Goal: Task Accomplishment & Management: Complete application form

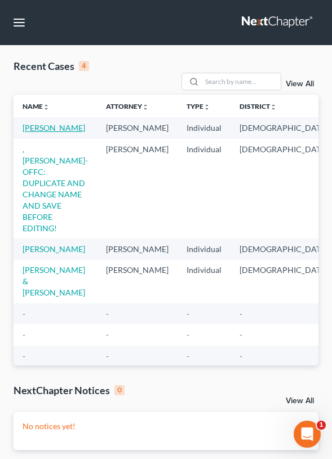
click at [37, 133] on link "[PERSON_NAME]" at bounding box center [54, 128] width 63 height 10
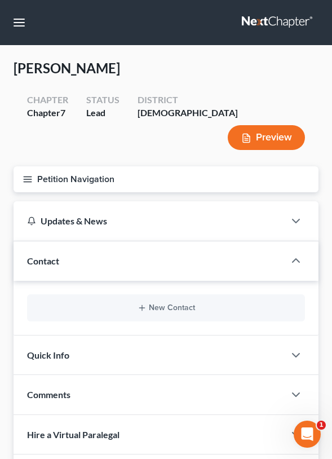
click at [127, 166] on button "Petition Navigation" at bounding box center [166, 179] width 305 height 26
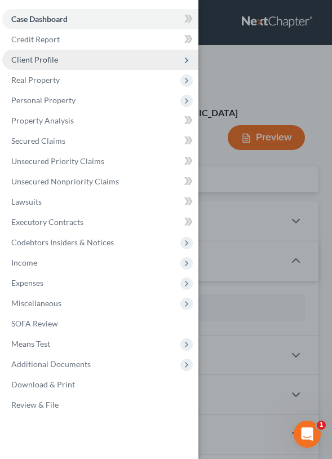
click at [118, 61] on span "Client Profile" at bounding box center [100, 60] width 196 height 20
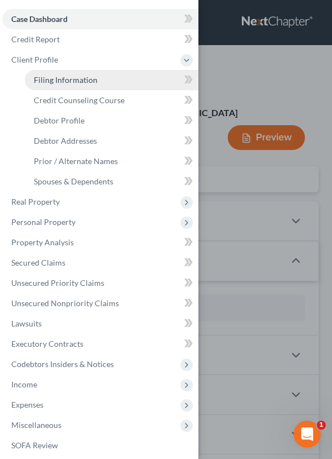
click at [123, 80] on link "Filing Information" at bounding box center [112, 80] width 174 height 20
select select "1"
select select "0"
select select "11"
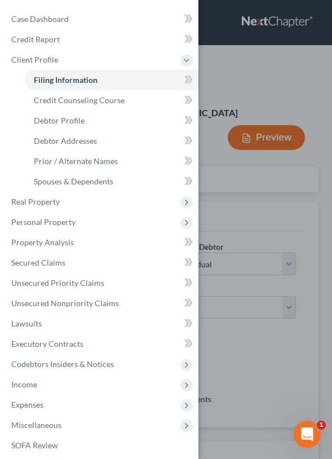
click at [236, 188] on div "Case Dashboard Payments Invoices Payments Payments Credit Report Client Profile" at bounding box center [166, 229] width 332 height 459
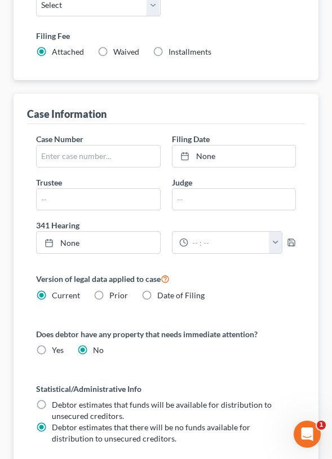
scroll to position [670, 0]
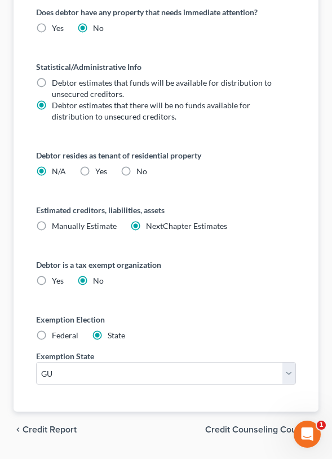
click at [247, 425] on span "Credit Counseling Course" at bounding box center [257, 429] width 104 height 9
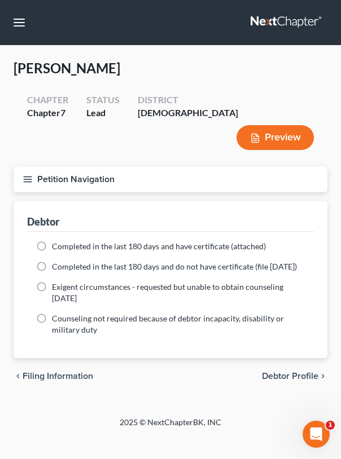
click at [286, 372] on span "Debtor Profile" at bounding box center [290, 376] width 56 height 9
select select "0"
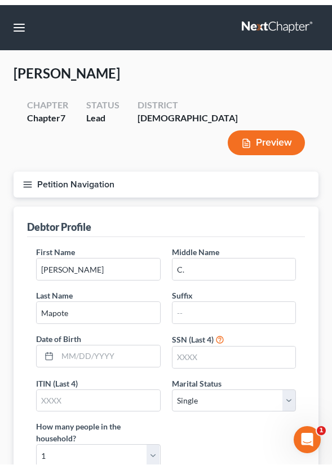
scroll to position [2, 0]
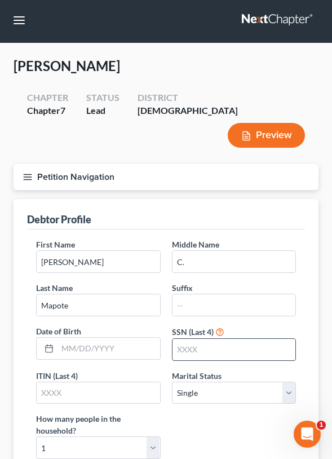
click at [201, 339] on input "text" at bounding box center [235, 349] width 124 height 21
type input "7179"
click at [99, 338] on input "text" at bounding box center [109, 348] width 103 height 21
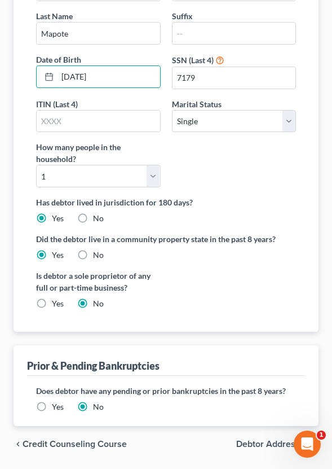
scroll to position [279, 0]
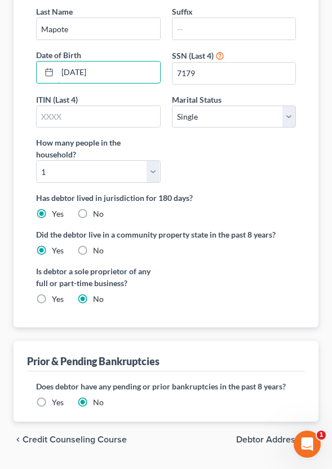
type input "[DATE]"
click at [293, 435] on span "Debtor Addresses" at bounding box center [272, 439] width 73 height 9
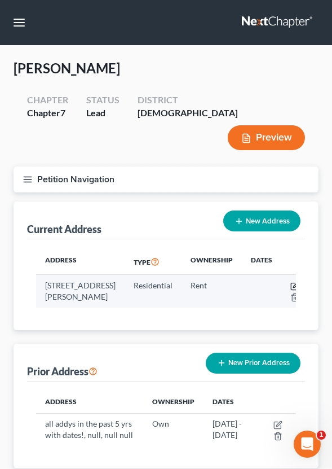
click at [291, 282] on icon "button" at bounding box center [295, 286] width 9 height 9
select select "11"
select select "0"
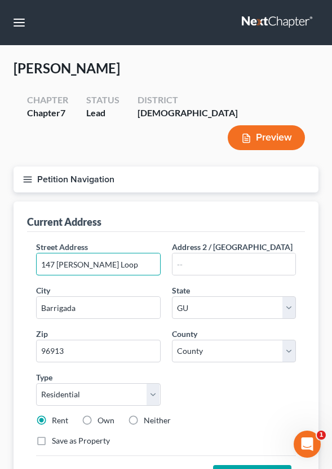
drag, startPoint x: 130, startPoint y: 237, endPoint x: -52, endPoint y: 224, distance: 182.7
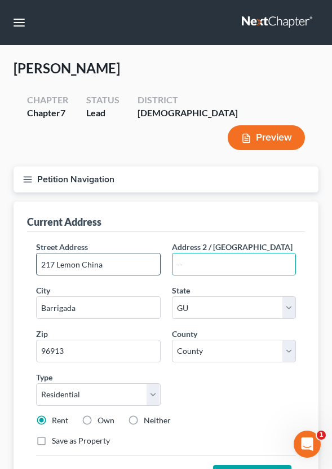
click at [142, 253] on input "217 Lemon China" at bounding box center [99, 263] width 124 height 21
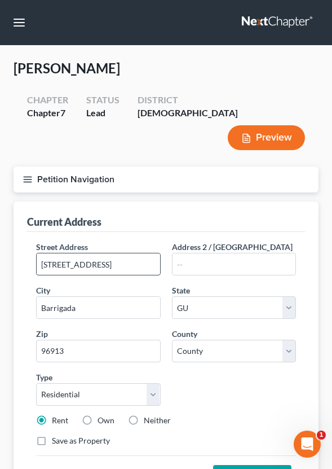
type input "[STREET_ADDRESS]"
type input "Dededo"
type input "96929"
select select "0"
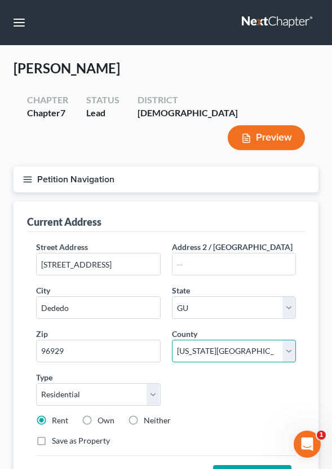
type input "Yigo"
click at [247, 459] on button "Save Address" at bounding box center [252, 477] width 78 height 24
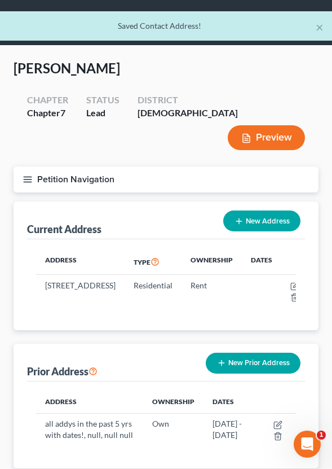
click at [257, 210] on button "New Address" at bounding box center [261, 220] width 77 height 21
select select "0"
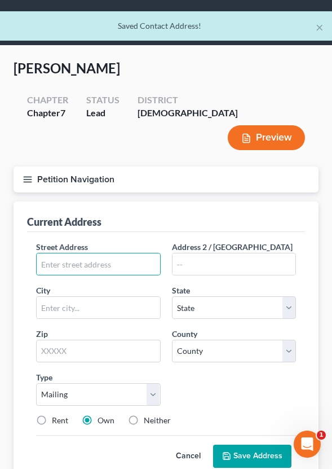
click at [144, 415] on label "Neither" at bounding box center [157, 420] width 27 height 11
click at [148, 415] on input "Neither" at bounding box center [151, 418] width 7 height 7
radio input "true"
click at [118, 253] on input "text" at bounding box center [99, 263] width 124 height 21
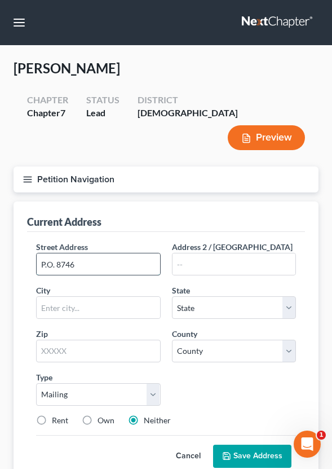
type input "P.O. 8746"
type input "Tamuning"
select select "11"
type input "96931"
select select "0"
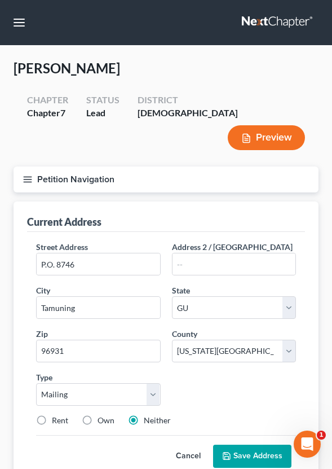
click at [269, 445] on button "Save Address" at bounding box center [252, 457] width 78 height 24
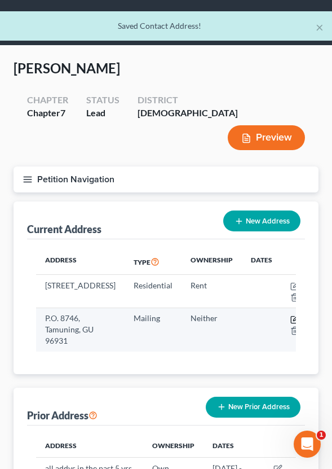
click at [291, 316] on icon "button" at bounding box center [294, 319] width 7 height 7
select select "11"
select select "0"
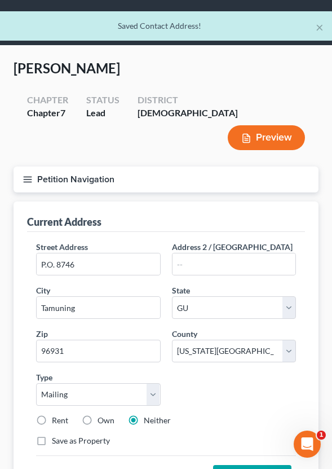
click at [51, 415] on div "Rent" at bounding box center [52, 420] width 32 height 11
click at [58, 415] on label "Rent" at bounding box center [60, 420] width 16 height 11
click at [58, 415] on input "Rent" at bounding box center [59, 418] width 7 height 7
radio input "true"
click at [261, 459] on button "Save Address" at bounding box center [252, 477] width 78 height 24
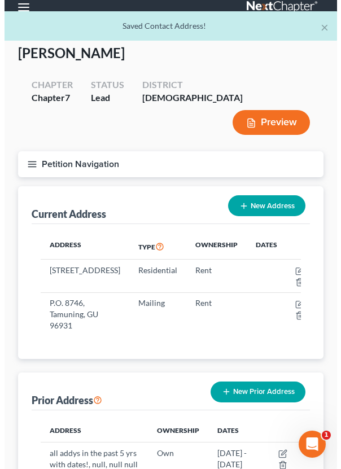
scroll to position [81, 0]
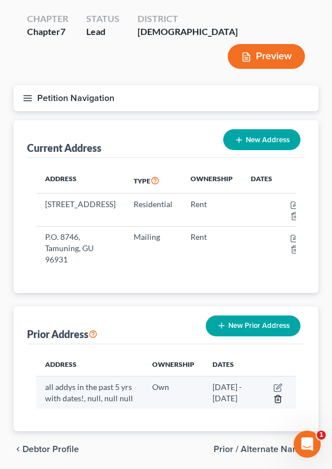
click at [279, 398] on line "button" at bounding box center [279, 399] width 0 height 2
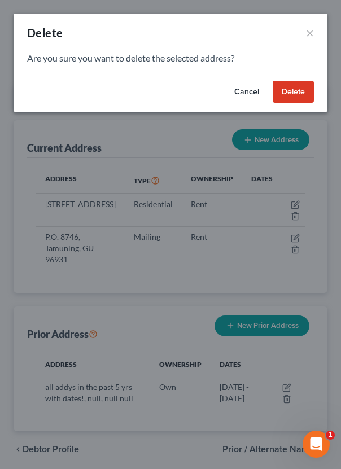
click at [294, 91] on button "Delete" at bounding box center [292, 92] width 41 height 23
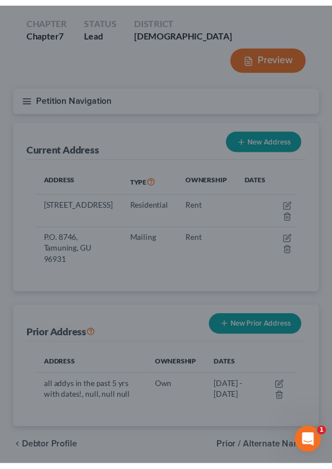
scroll to position [58, 0]
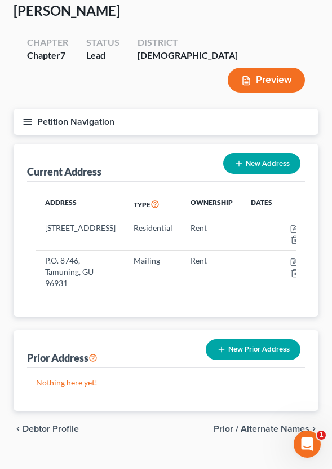
click at [269, 424] on span "Prior / Alternate Names" at bounding box center [262, 428] width 96 height 9
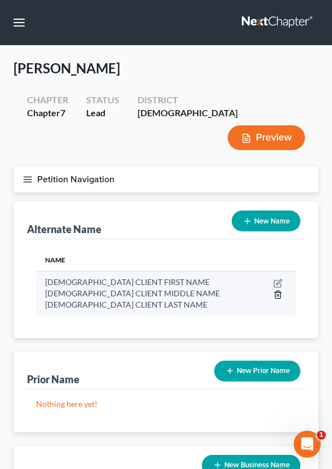
click at [278, 294] on line at bounding box center [278, 295] width 0 height 2
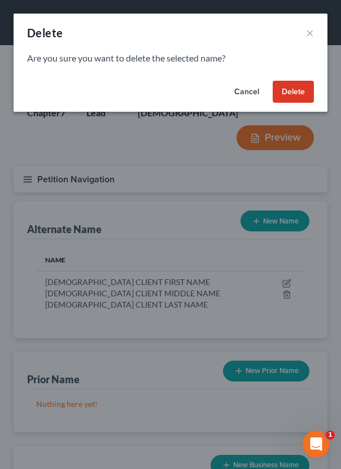
click at [296, 95] on button "Delete" at bounding box center [292, 92] width 41 height 23
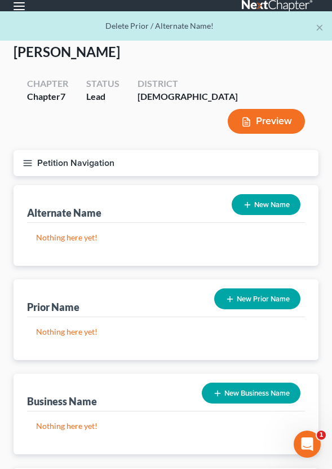
scroll to position [144, 0]
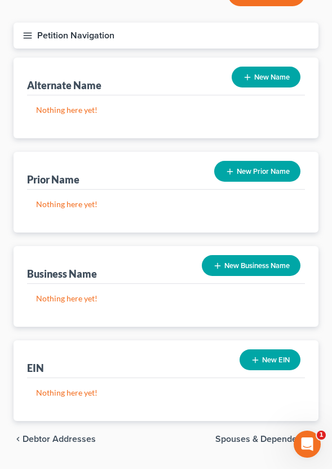
click at [250, 434] on span "Spouses & Dependents" at bounding box center [263, 438] width 94 height 9
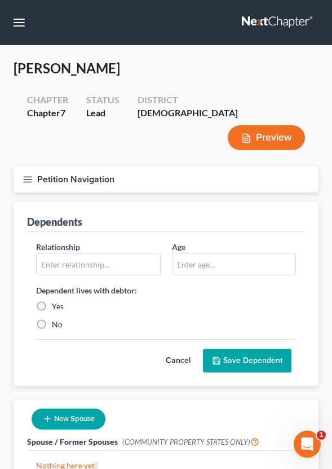
scroll to position [72, 0]
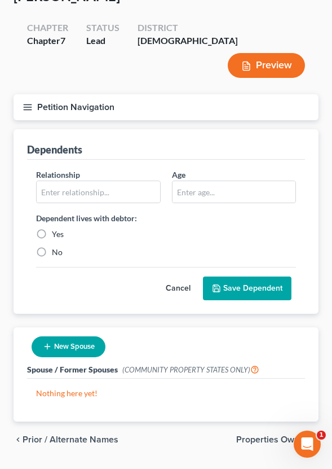
click at [261, 435] on span "Properties Owned" at bounding box center [272, 439] width 73 height 9
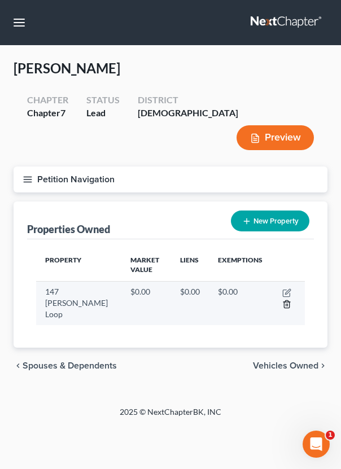
click at [286, 304] on line "button" at bounding box center [286, 305] width 0 height 2
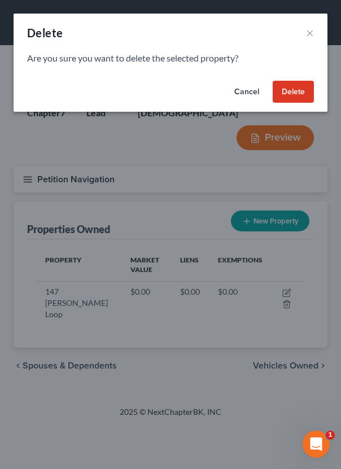
click at [295, 91] on button "Delete" at bounding box center [292, 92] width 41 height 23
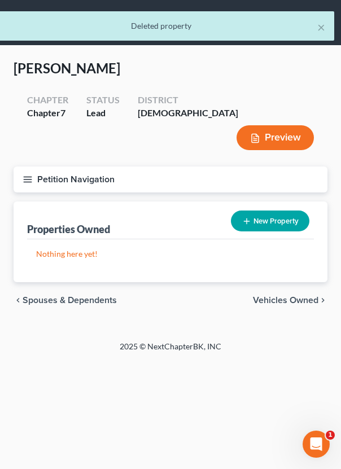
click at [301, 296] on span "Vehicles Owned" at bounding box center [285, 300] width 65 height 9
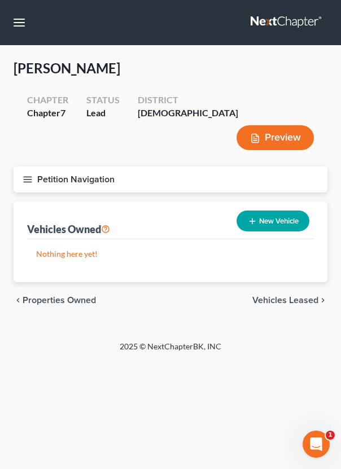
click at [280, 210] on button "New Vehicle" at bounding box center [272, 220] width 73 height 21
select select "0"
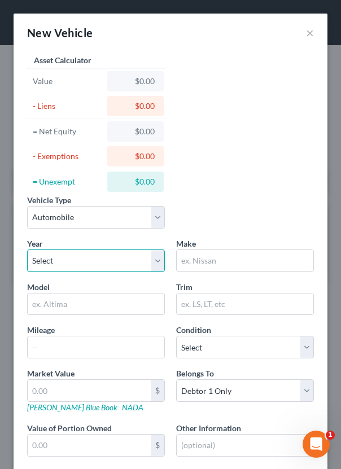
select select "2"
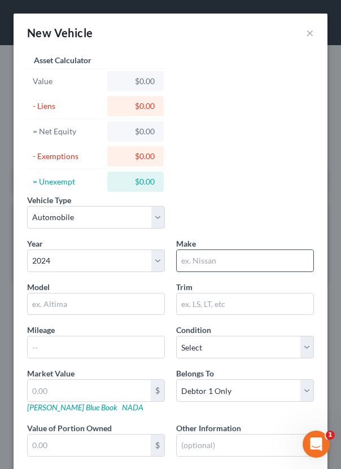
click at [248, 261] on input "text" at bounding box center [245, 260] width 137 height 21
type input "Mitsubishi"
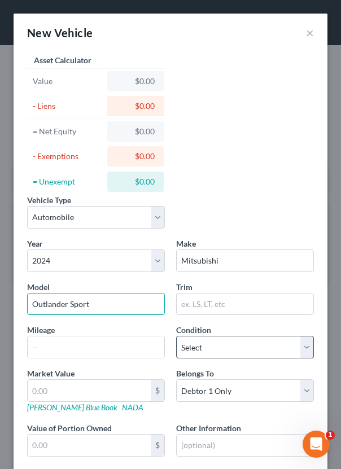
type input "Outlander Sport"
select select "1"
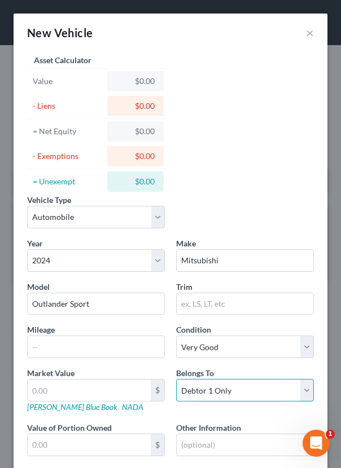
select select "3"
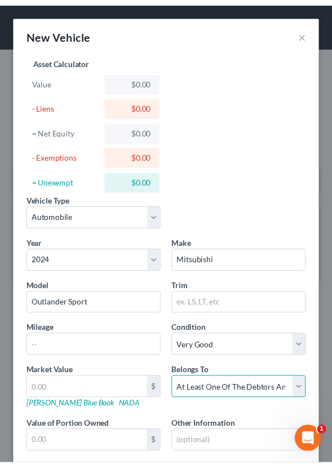
scroll to position [77, 0]
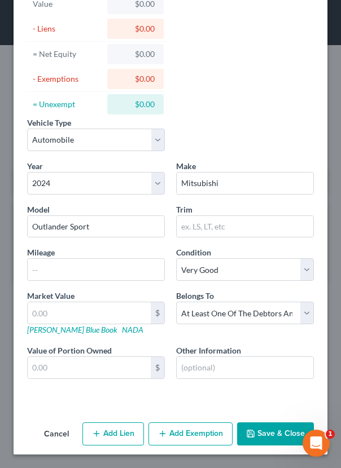
click at [273, 431] on button "Save & Close" at bounding box center [275, 435] width 77 height 24
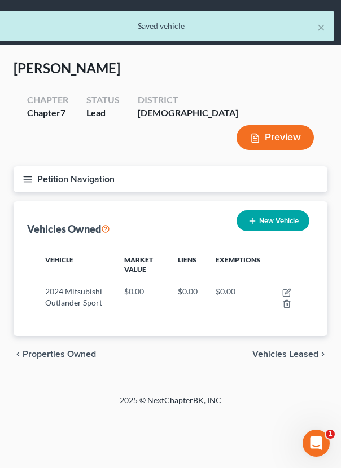
click at [286, 350] on span "Vehicles Leased" at bounding box center [285, 354] width 66 height 9
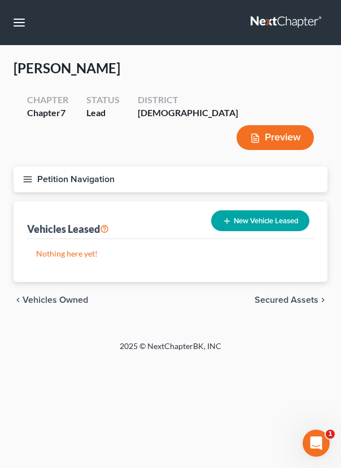
click at [293, 296] on span "Secured Assets" at bounding box center [286, 300] width 64 height 9
click at [282, 296] on span "Personal Items" at bounding box center [288, 300] width 60 height 9
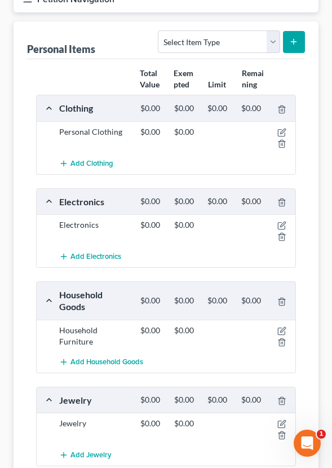
scroll to position [252, 0]
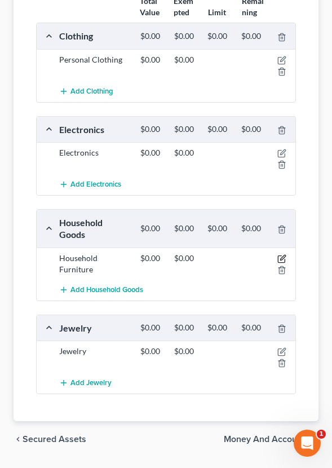
click at [283, 254] on icon "button" at bounding box center [282, 258] width 9 height 9
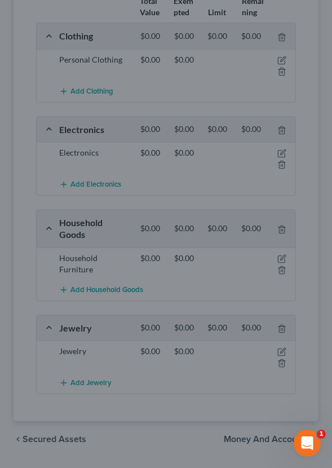
scroll to position [240, 0]
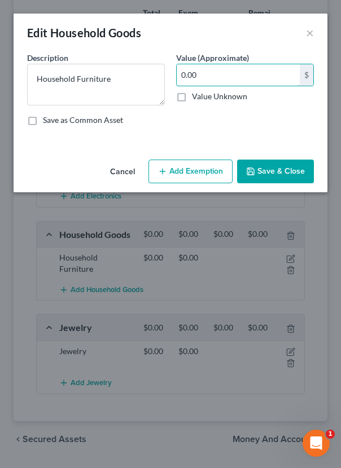
drag, startPoint x: 214, startPoint y: 77, endPoint x: 93, endPoint y: 49, distance: 124.5
click at [93, 49] on div "Edit Household Goods × An exemption set must first be selected from the Filing …" at bounding box center [171, 103] width 314 height 179
type input "200.00"
click at [288, 172] on button "Save & Close" at bounding box center [275, 172] width 77 height 24
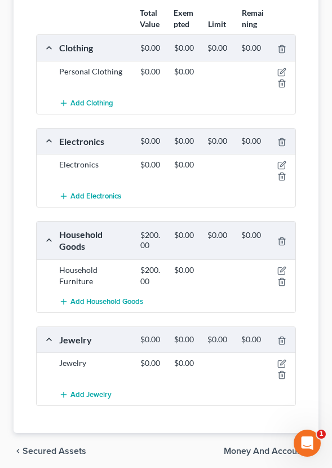
click at [272, 447] on span "Money and Accounts" at bounding box center [267, 451] width 86 height 9
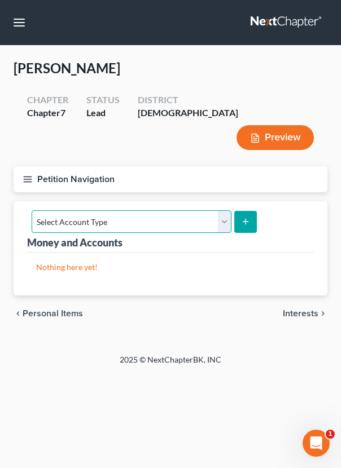
select select "savings"
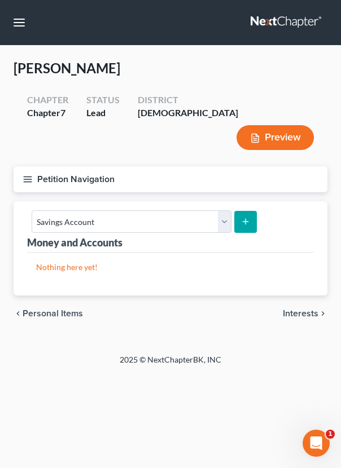
click at [245, 217] on icon "submit" at bounding box center [245, 221] width 9 height 9
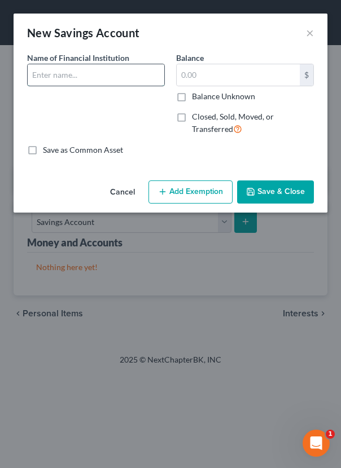
click at [104, 80] on input "text" at bounding box center [96, 74] width 137 height 21
type input "Ally Bank (9035)"
type input "50.11"
drag, startPoint x: 100, startPoint y: 76, endPoint x: 65, endPoint y: 73, distance: 35.6
click at [65, 73] on input "Ally Bank (9035)" at bounding box center [96, 74] width 137 height 21
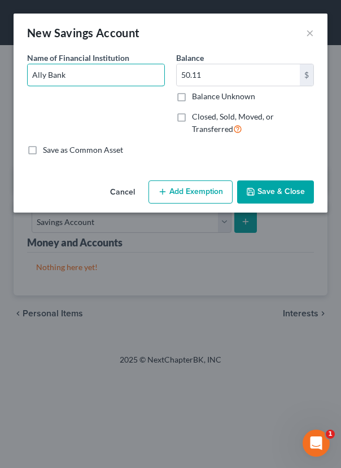
type input "Ally Bank"
click at [265, 191] on button "Save & Close" at bounding box center [275, 193] width 77 height 24
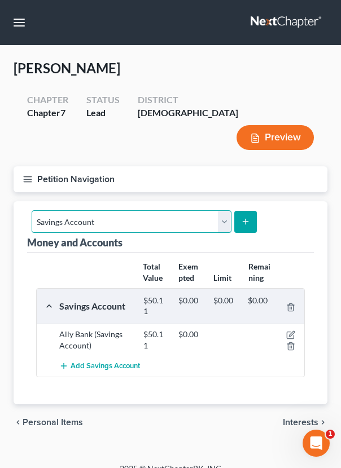
select select "checking"
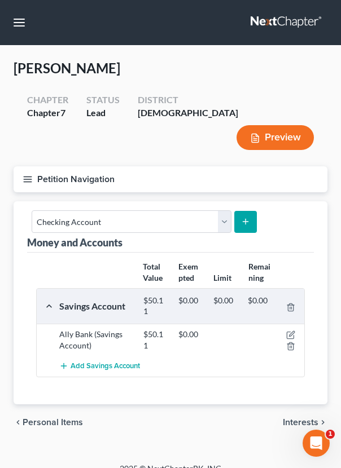
click at [241, 211] on button "submit" at bounding box center [245, 222] width 22 height 22
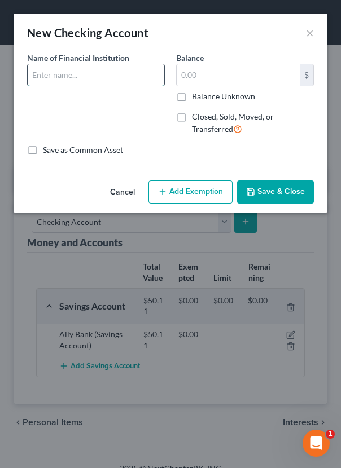
click at [106, 73] on input "text" at bounding box center [96, 74] width 137 height 21
type input "Ally Bank"
click at [247, 92] on label "Balance Unknown" at bounding box center [223, 96] width 63 height 11
click at [204, 92] on input "Balance Unknown" at bounding box center [199, 94] width 7 height 7
checkbox input "true"
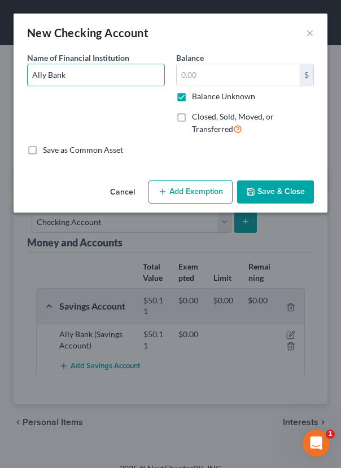
type input "0.00"
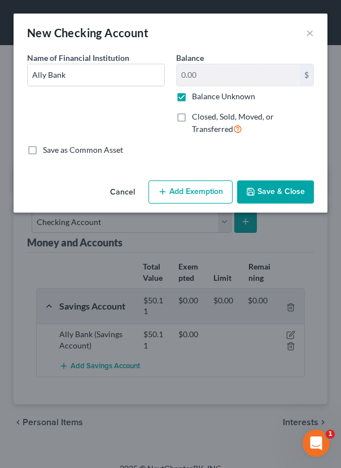
click at [221, 98] on label "Balance Unknown" at bounding box center [223, 96] width 63 height 11
click at [204, 98] on input "Balance Unknown" at bounding box center [199, 94] width 7 height 7
checkbox input "false"
click at [220, 78] on input "0.00" at bounding box center [238, 74] width 123 height 21
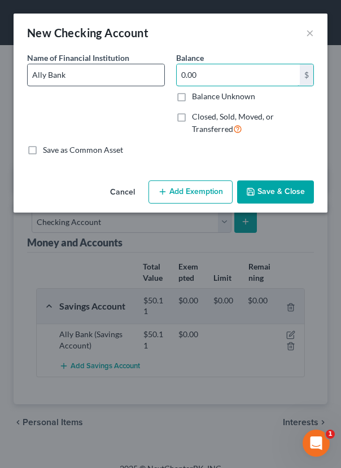
drag, startPoint x: 220, startPoint y: 78, endPoint x: 50, endPoint y: 76, distance: 169.8
click at [50, 76] on div "Name of Financial Institution * Ally Bank Balance 0.00 $ Balance Unknown Balanc…" at bounding box center [170, 98] width 298 height 93
type input "4.77"
click at [279, 182] on button "Save & Close" at bounding box center [275, 193] width 77 height 24
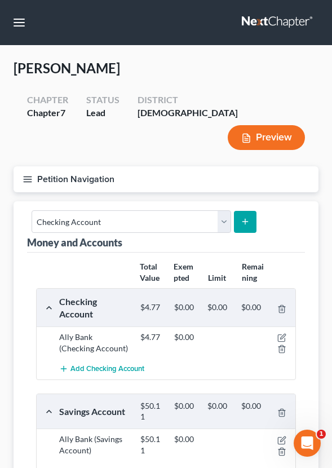
click at [241, 217] on icon "submit" at bounding box center [245, 221] width 9 height 9
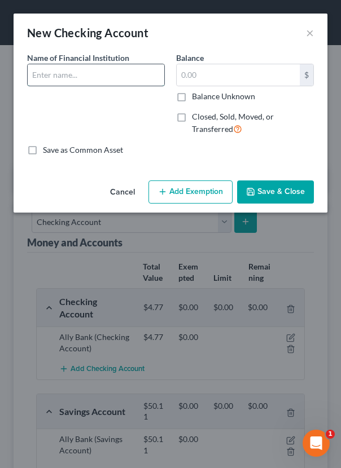
click at [74, 78] on input "text" at bounding box center [96, 74] width 137 height 21
type input "f"
type input "First Hawaiian Bank"
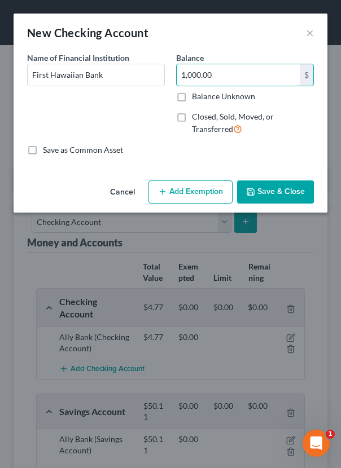
type input "1,000.00"
click at [278, 184] on button "Save & Close" at bounding box center [275, 193] width 77 height 24
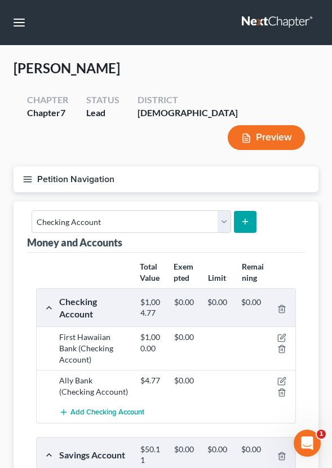
click at [235, 211] on button "submit" at bounding box center [245, 222] width 22 height 22
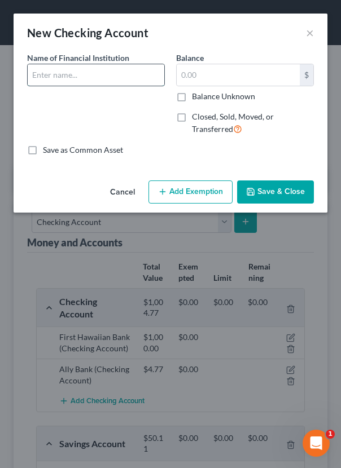
click at [129, 81] on input "text" at bounding box center [96, 74] width 137 height 21
type input "Bank of [US_STATE]"
click at [205, 86] on div "$ Balance Unknown" at bounding box center [245, 83] width 138 height 38
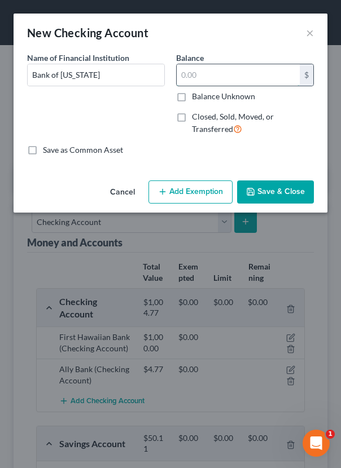
click at [218, 67] on input "text" at bounding box center [238, 74] width 123 height 21
type input "225.00"
click at [258, 196] on button "Save & Close" at bounding box center [275, 193] width 77 height 24
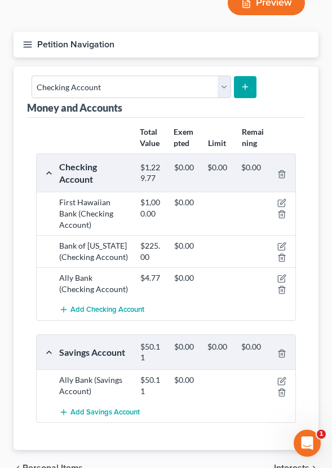
scroll to position [152, 0]
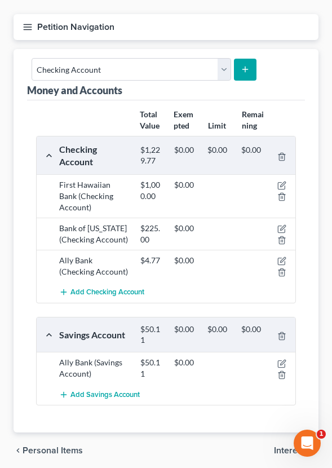
click at [291, 446] on span "Interests" at bounding box center [292, 450] width 36 height 9
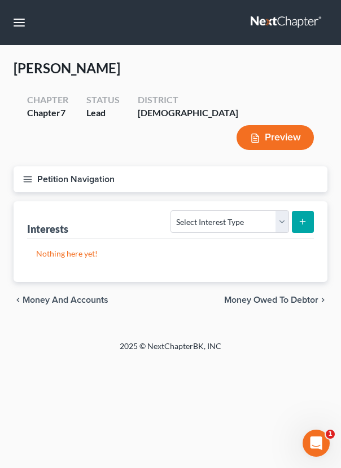
click at [253, 296] on span "Money Owed to Debtor" at bounding box center [271, 300] width 94 height 9
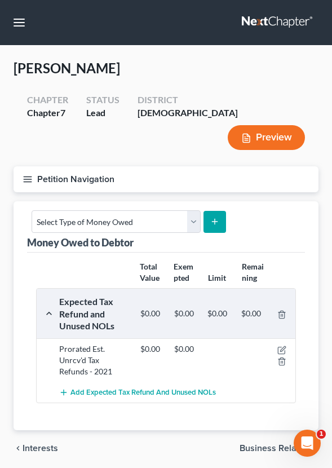
click at [266, 444] on span "Business Related" at bounding box center [275, 448] width 70 height 9
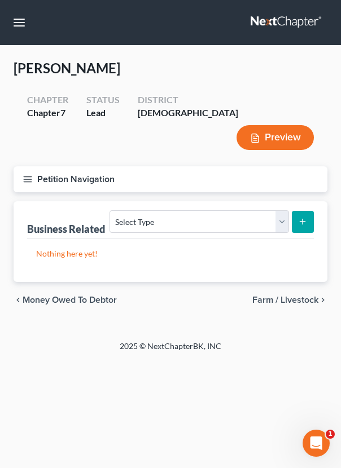
click at [269, 296] on span "Farm / Livestock" at bounding box center [285, 300] width 66 height 9
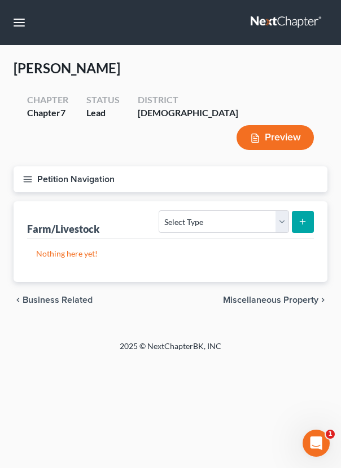
click at [271, 296] on span "Miscellaneous Property" at bounding box center [270, 300] width 95 height 9
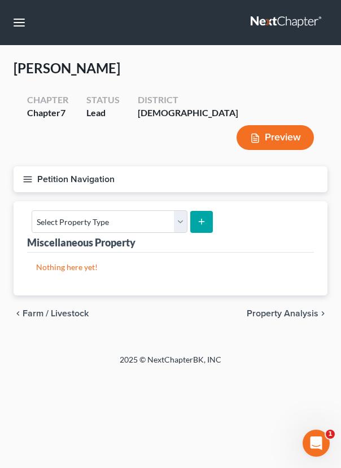
click at [288, 309] on span "Property Analysis" at bounding box center [283, 313] width 72 height 9
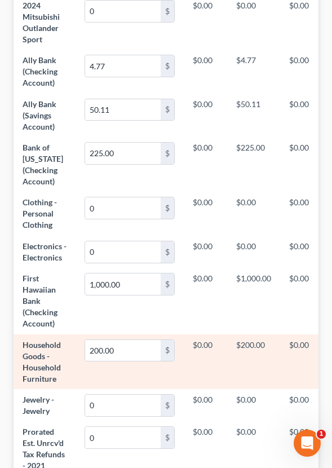
scroll to position [623, 0]
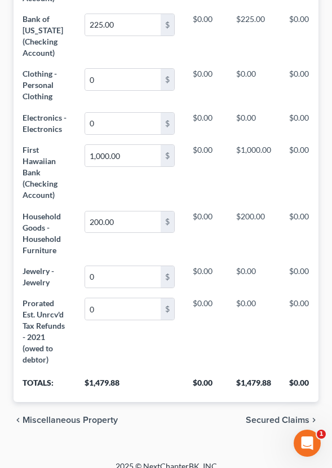
click at [276, 416] on span "Secured Claims" at bounding box center [278, 420] width 64 height 9
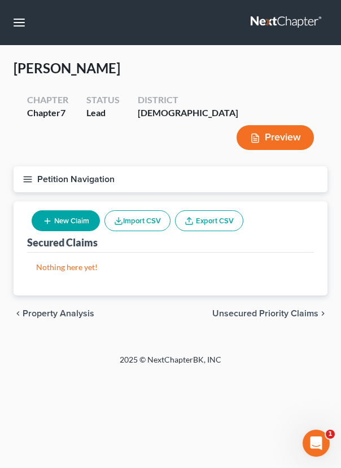
click at [301, 309] on span "Unsecured Priority Claims" at bounding box center [265, 313] width 106 height 9
click at [303, 309] on span "Unsecured Nonpriority Claims" at bounding box center [257, 313] width 122 height 9
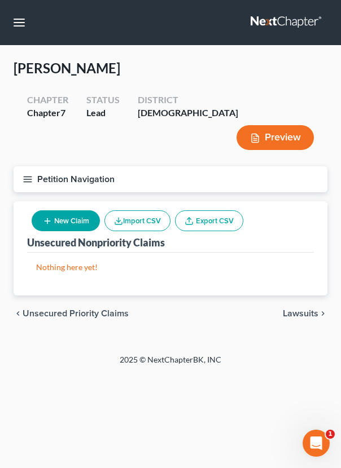
click at [303, 309] on span "Lawsuits" at bounding box center [301, 313] width 36 height 9
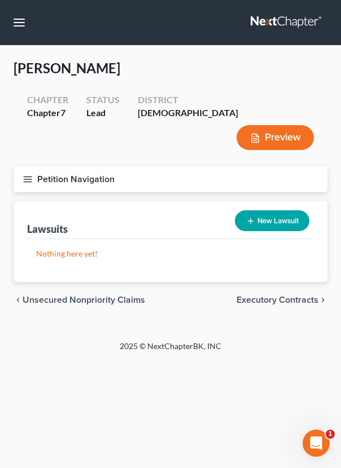
click at [301, 296] on span "Executory Contracts" at bounding box center [277, 300] width 82 height 9
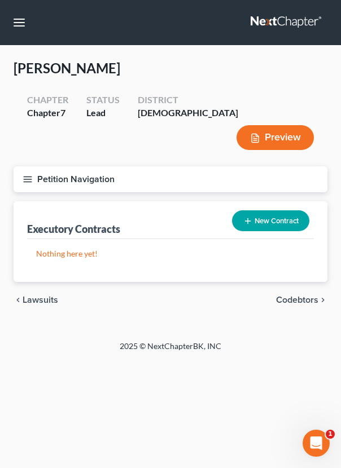
click at [289, 296] on span "Codebtors" at bounding box center [297, 300] width 42 height 9
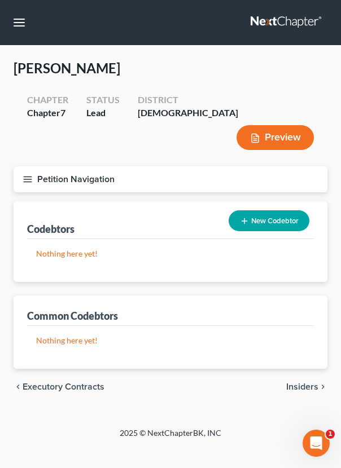
click at [296, 382] on span "Insiders" at bounding box center [302, 386] width 32 height 9
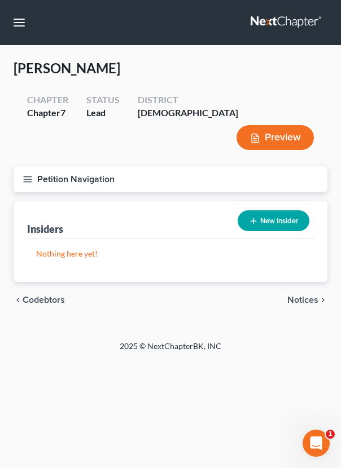
click at [305, 282] on div "chevron_left Codebtors Notices chevron_right" at bounding box center [171, 300] width 314 height 36
click at [308, 296] on span "Notices" at bounding box center [302, 300] width 31 height 9
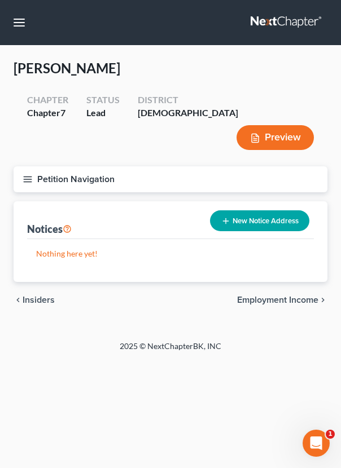
click at [295, 296] on span "Employment Income" at bounding box center [277, 300] width 81 height 9
click at [284, 296] on span "Non Employment Income" at bounding box center [268, 300] width 100 height 9
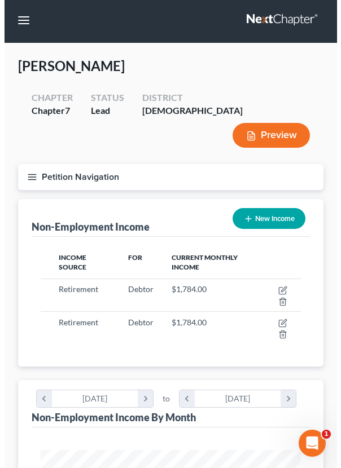
scroll to position [5, 0]
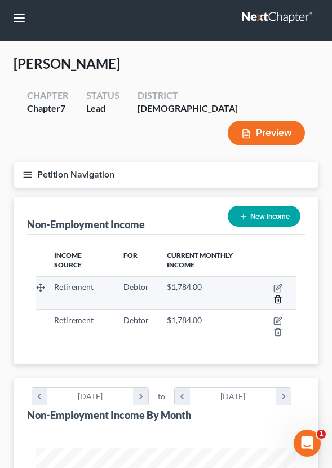
click at [280, 296] on icon "button" at bounding box center [277, 299] width 5 height 7
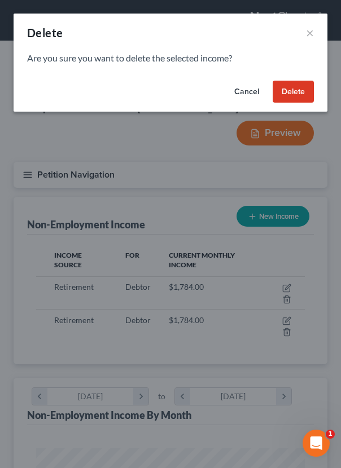
click at [289, 93] on button "Delete" at bounding box center [292, 92] width 41 height 23
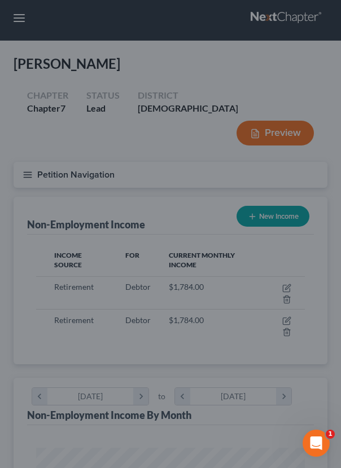
scroll to position [564019, 563866]
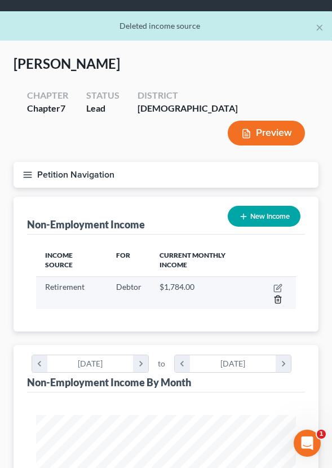
click at [282, 295] on icon "button" at bounding box center [278, 299] width 9 height 9
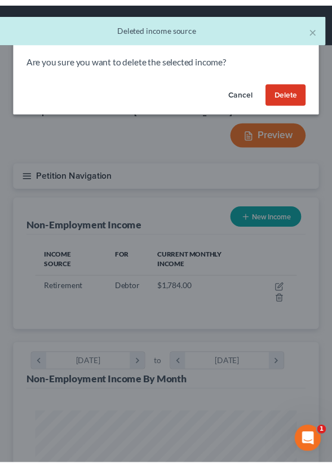
scroll to position [134, 291]
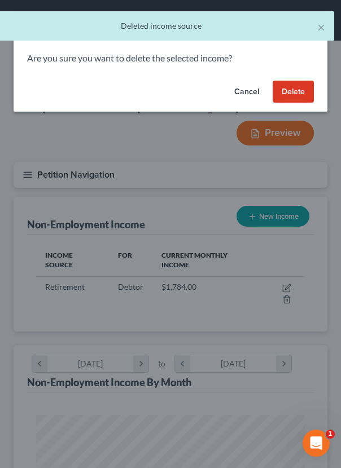
click at [292, 87] on button "Delete" at bounding box center [292, 92] width 41 height 23
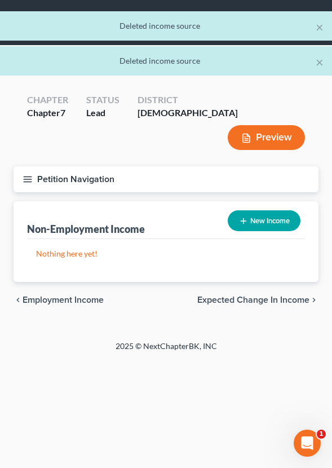
scroll to position [0, 0]
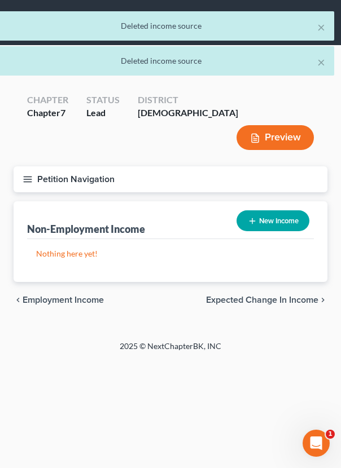
click at [232, 296] on span "Expected Change in Income" at bounding box center [262, 300] width 112 height 9
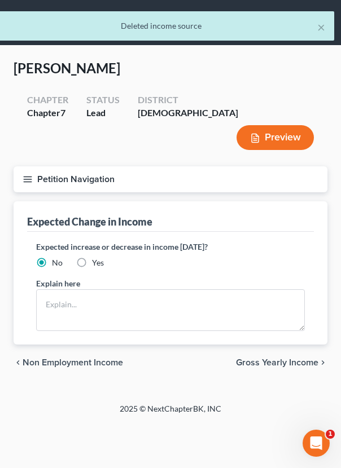
click at [271, 358] on span "Gross Yearly Income" at bounding box center [277, 362] width 82 height 9
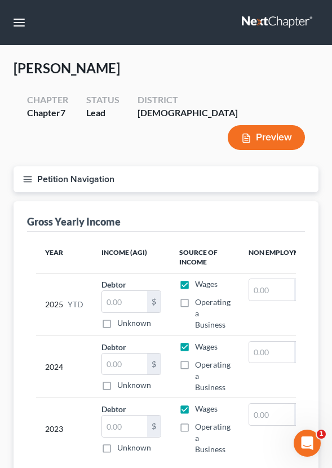
scroll to position [70, 0]
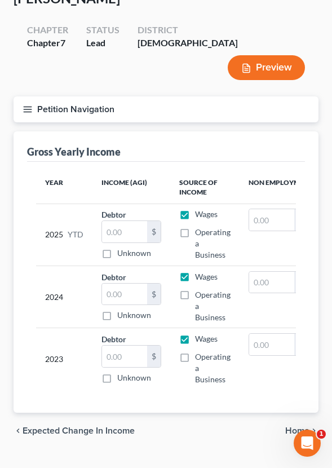
click at [301, 426] on span "Home" at bounding box center [297, 430] width 24 height 9
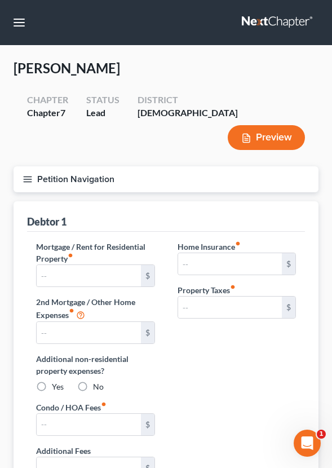
type input "0.00"
radio input "true"
type input "0.00"
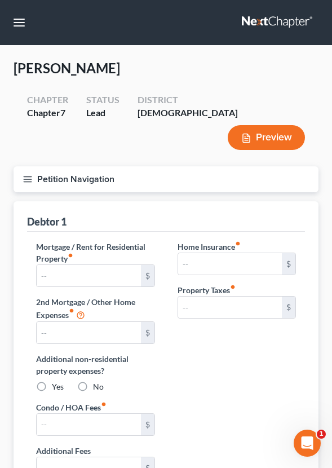
type input "0.00"
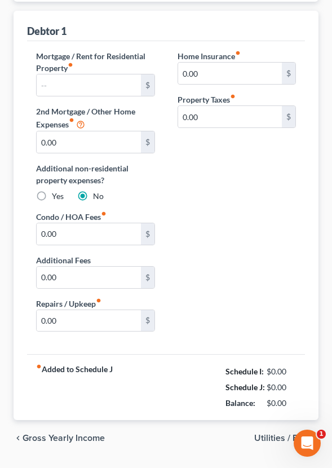
click at [266, 434] on span "Utilities / Bills" at bounding box center [281, 438] width 55 height 9
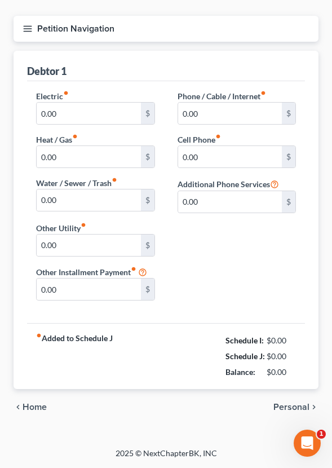
scroll to position [119, 0]
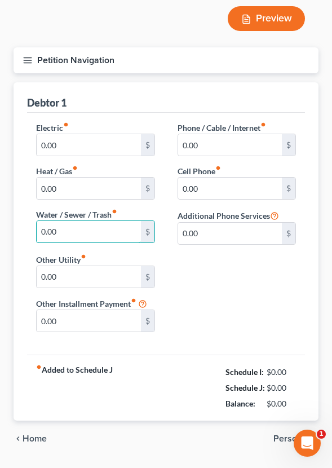
drag, startPoint x: 100, startPoint y: 197, endPoint x: -36, endPoint y: 178, distance: 137.8
click at [0, 178] on html "Home New Case Client Portal DebtorCC [PERSON_NAME] Law Firm [PERSON_NAME][EMAIL…" at bounding box center [166, 190] width 332 height 619
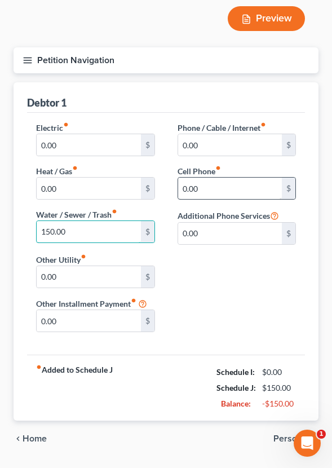
type input "150.00"
drag, startPoint x: 222, startPoint y: 160, endPoint x: 106, endPoint y: 142, distance: 117.7
click at [106, 142] on div "Electric fiber_manual_record 0.00 $ Heat / Gas fiber_manual_record 0.00 $ Water…" at bounding box center [166, 231] width 283 height 219
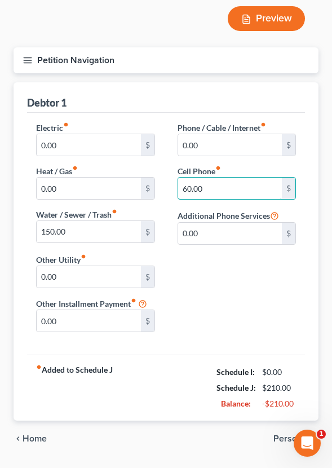
type input "60.00"
click at [301, 434] on span "Personal" at bounding box center [292, 438] width 36 height 9
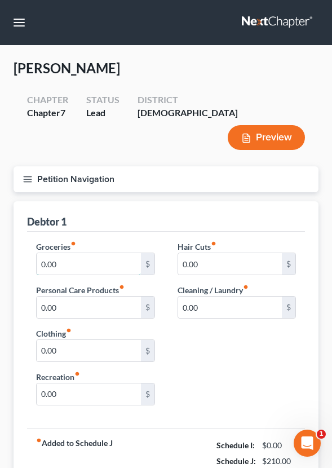
drag, startPoint x: 99, startPoint y: 240, endPoint x: -30, endPoint y: 235, distance: 129.3
click at [0, 235] on html "Home New Case Client Portal DebtorCC [PERSON_NAME] Law Firm [PERSON_NAME][EMAIL…" at bounding box center [166, 286] width 332 height 573
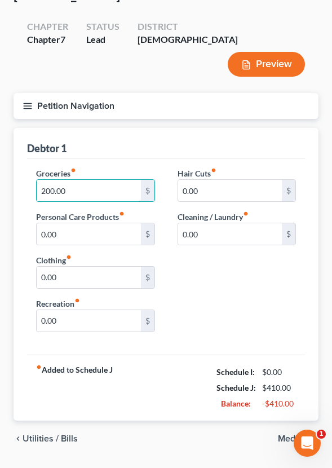
type input "200.00"
click at [298, 434] on span "Medical" at bounding box center [294, 438] width 32 height 9
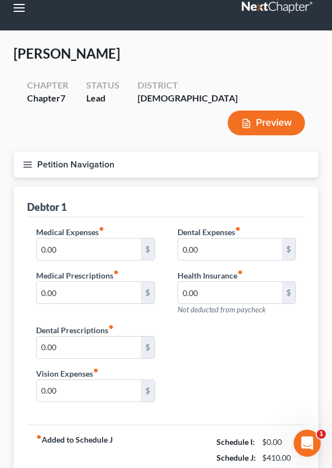
scroll to position [85, 0]
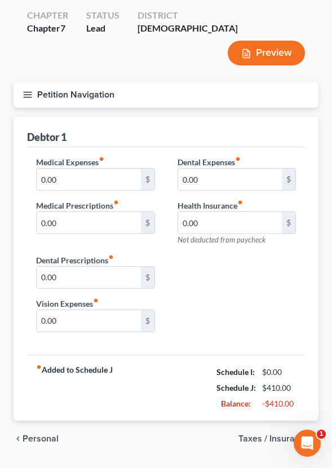
click at [286, 434] on span "Taxes / Insurance" at bounding box center [274, 438] width 71 height 9
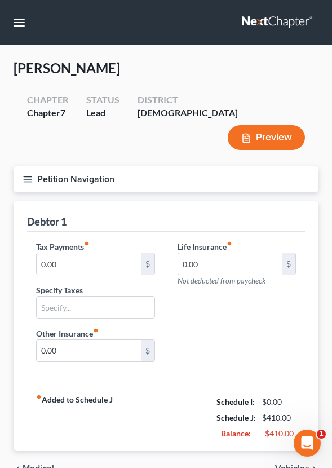
scroll to position [30, 0]
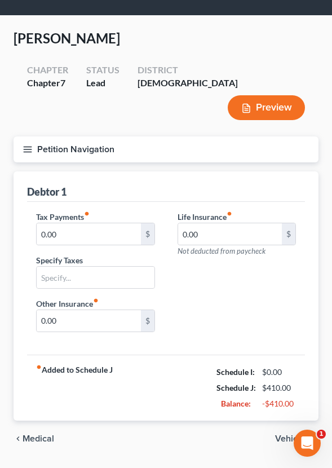
click at [285, 434] on span "Vehicles" at bounding box center [292, 438] width 34 height 9
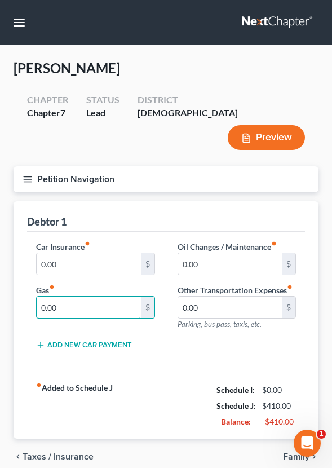
drag, startPoint x: 75, startPoint y: 277, endPoint x: -38, endPoint y: 276, distance: 112.8
click at [0, 276] on html "Home New Case Client Portal DebtorCC [PERSON_NAME] Law Firm [PERSON_NAME][EMAIL…" at bounding box center [166, 259] width 332 height 518
type input "60.00"
click at [81, 341] on button "Add New Car Payment" at bounding box center [84, 345] width 96 height 9
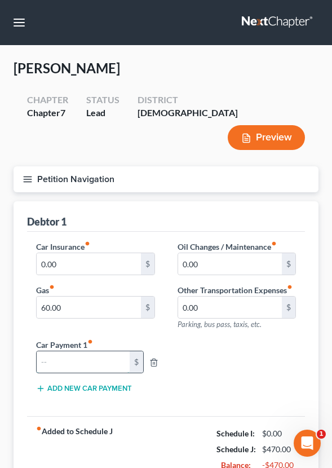
click at [81, 351] on input "text" at bounding box center [83, 361] width 93 height 21
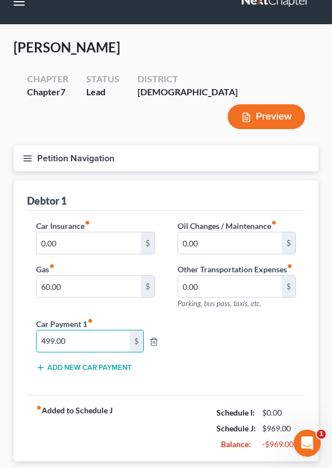
scroll to position [61, 0]
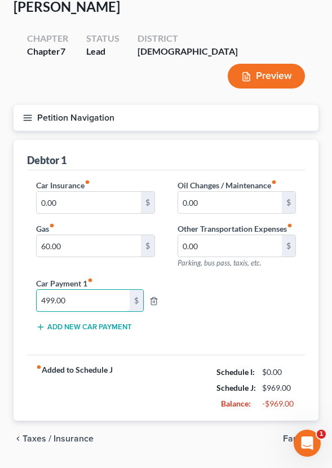
type input "499.00"
click at [297, 434] on span "Family" at bounding box center [296, 438] width 27 height 9
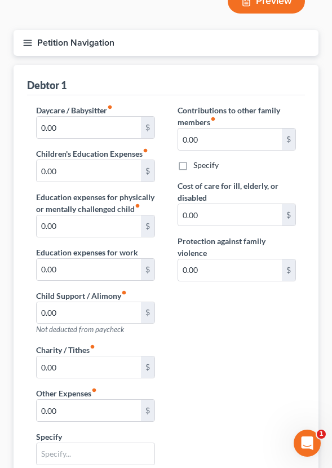
scroll to position [223, 0]
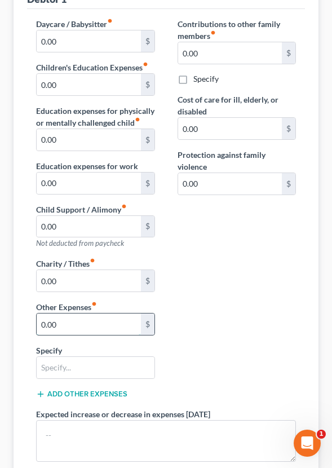
click at [88, 314] on input "0.00" at bounding box center [89, 324] width 104 height 21
drag, startPoint x: 88, startPoint y: 299, endPoint x: -45, endPoint y: 297, distance: 133.2
click at [0, 297] on html "Home New Case Client Portal DebtorCC [PERSON_NAME] Law Firm [PERSON_NAME][EMAIL…" at bounding box center [166, 227] width 332 height 901
type input "30.00"
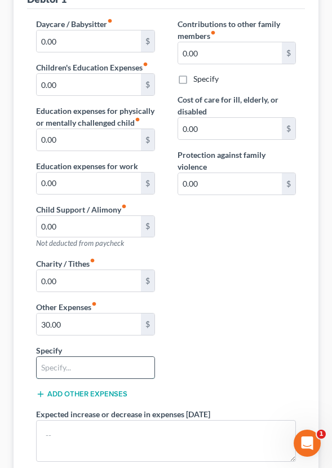
click at [78, 357] on input "text" at bounding box center [96, 367] width 118 height 21
type input "only subscriptions"
click at [238, 291] on div "Daycare / Babysitter fiber_manual_record 0.00 $ Children's Education Expenses f…" at bounding box center [166, 268] width 283 height 501
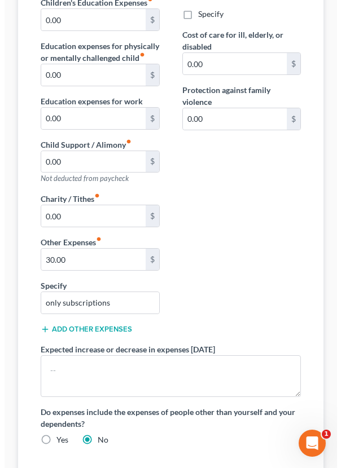
scroll to position [401, 0]
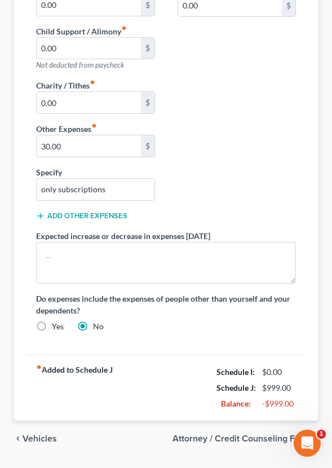
click at [226, 434] on span "Attorney / Credit Counseling Fees" at bounding box center [241, 438] width 137 height 9
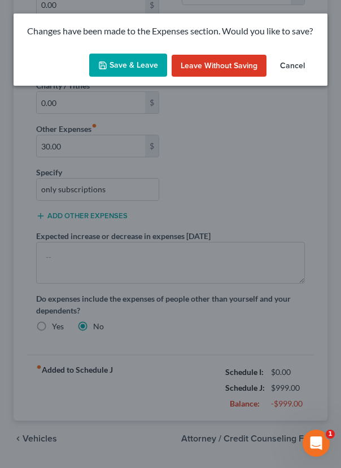
click at [143, 70] on button "Save & Leave" at bounding box center [128, 66] width 78 height 24
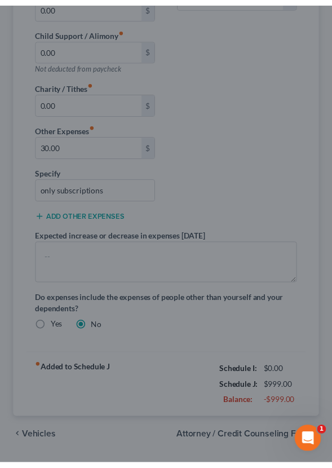
scroll to position [381, 0]
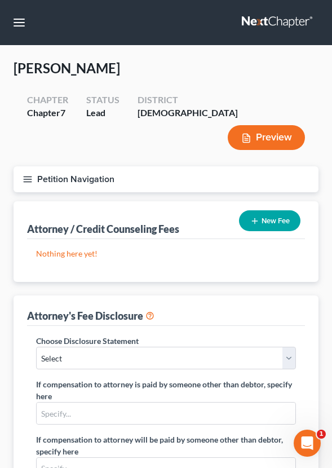
scroll to position [271, 0]
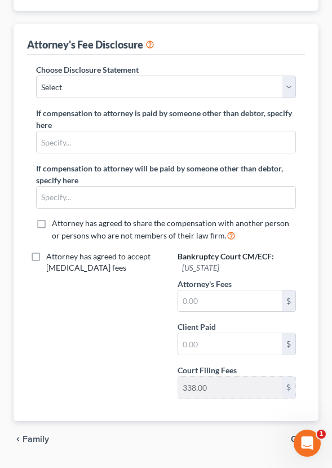
click at [310, 435] on icon "chevron_right" at bounding box center [314, 439] width 9 height 9
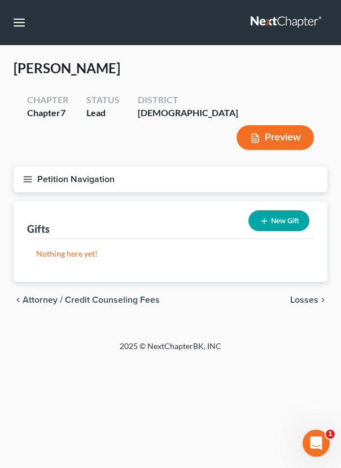
click at [310, 296] on span "Losses" at bounding box center [304, 300] width 28 height 9
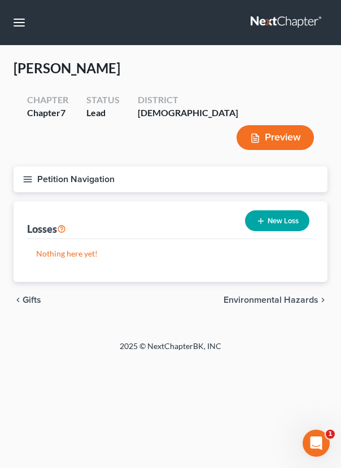
click at [176, 341] on div "2025 © NextChapterBK, INC" at bounding box center [170, 351] width 305 height 20
click at [60, 166] on button "Petition Navigation" at bounding box center [171, 179] width 314 height 26
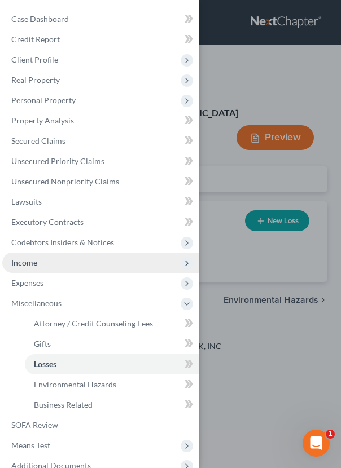
click at [52, 266] on span "Income" at bounding box center [100, 263] width 196 height 20
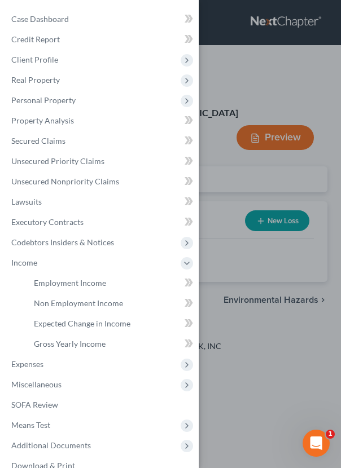
click at [257, 208] on div "Case Dashboard Payments Invoices Payments Payments Credit Report Client Profile" at bounding box center [170, 234] width 341 height 468
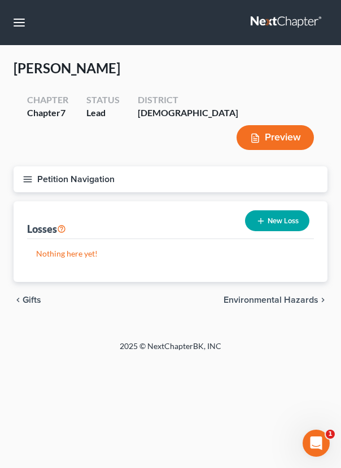
click at [257, 296] on span "Environmental Hazards" at bounding box center [270, 300] width 95 height 9
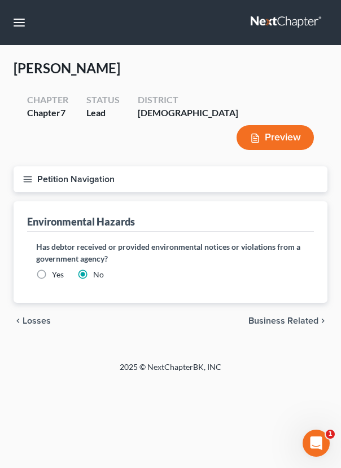
click at [73, 166] on button "Petition Navigation" at bounding box center [171, 179] width 314 height 26
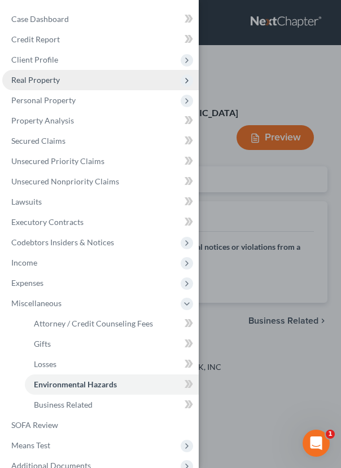
click at [62, 81] on span "Real Property" at bounding box center [100, 80] width 196 height 20
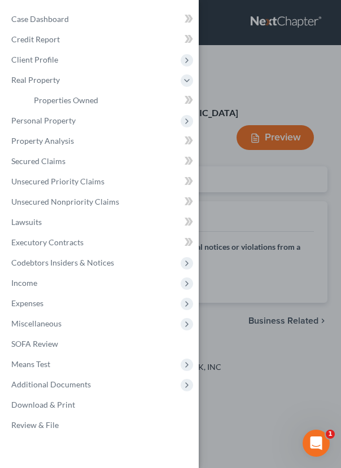
click at [265, 179] on div "Case Dashboard Payments Invoices Payments Payments Credit Report Client Profile" at bounding box center [170, 234] width 341 height 468
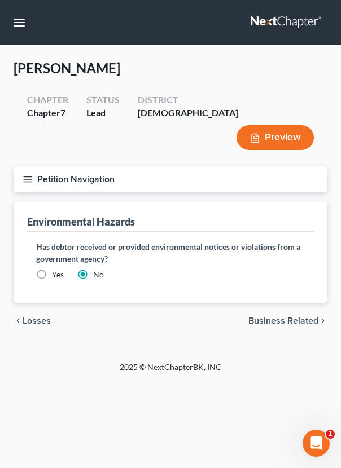
click at [109, 166] on button "Petition Navigation" at bounding box center [171, 179] width 314 height 26
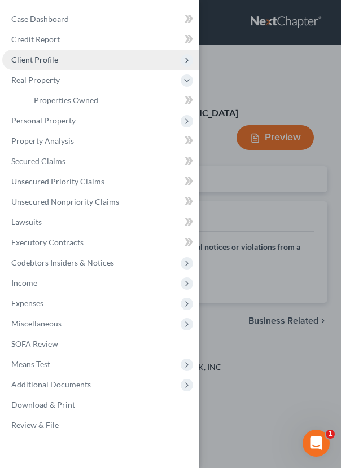
click at [47, 63] on span "Client Profile" at bounding box center [34, 60] width 47 height 10
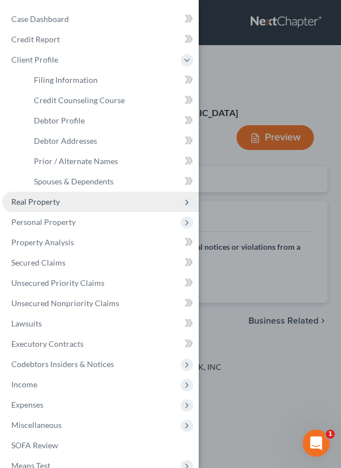
click at [62, 204] on span "Real Property" at bounding box center [100, 202] width 196 height 20
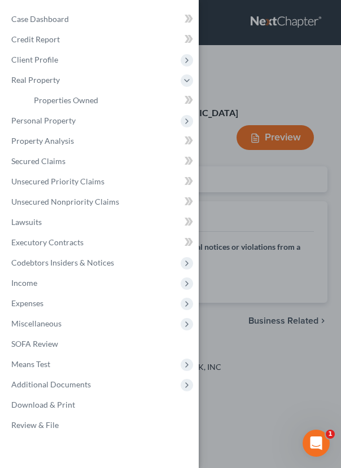
click at [272, 287] on div "Case Dashboard Payments Invoices Payments Payments Credit Report Client Profile" at bounding box center [170, 234] width 341 height 468
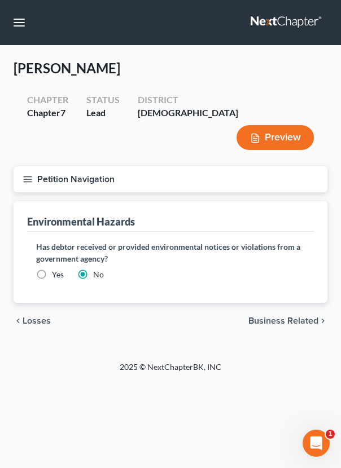
click at [294, 303] on div "chevron_left Losses Business Related chevron_right" at bounding box center [171, 321] width 314 height 36
click at [86, 166] on button "Petition Navigation" at bounding box center [171, 179] width 314 height 26
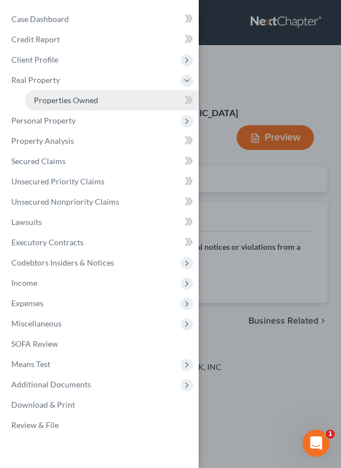
click at [55, 99] on span "Properties Owned" at bounding box center [66, 100] width 64 height 10
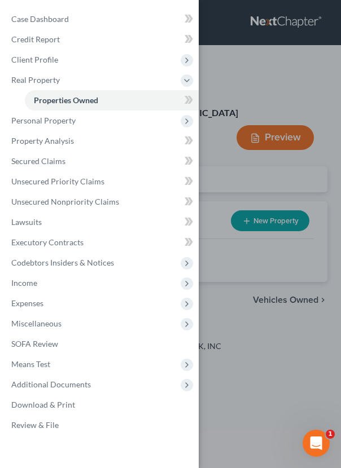
click at [271, 227] on div "Case Dashboard Payments Invoices Payments Payments Credit Report Client Profile" at bounding box center [170, 234] width 341 height 468
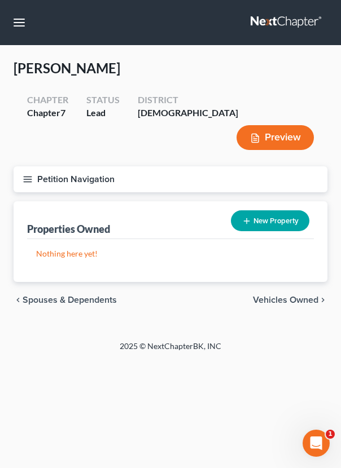
click at [276, 296] on span "Vehicles Owned" at bounding box center [285, 300] width 65 height 9
